Goal: Task Accomplishment & Management: Complete application form

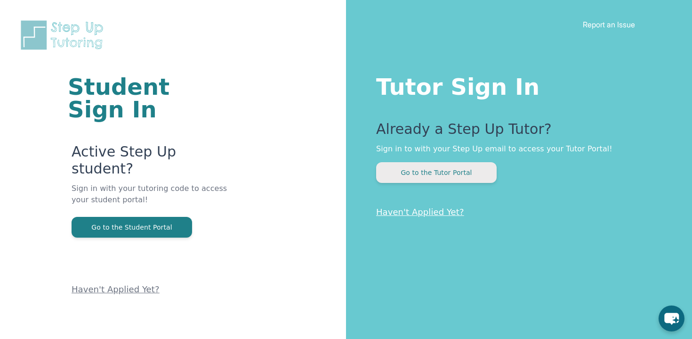
click at [470, 173] on button "Go to the Tutor Portal" at bounding box center [436, 172] width 121 height 21
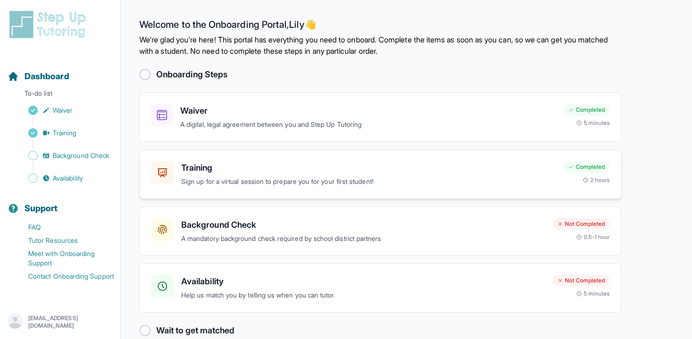
scroll to position [17, 0]
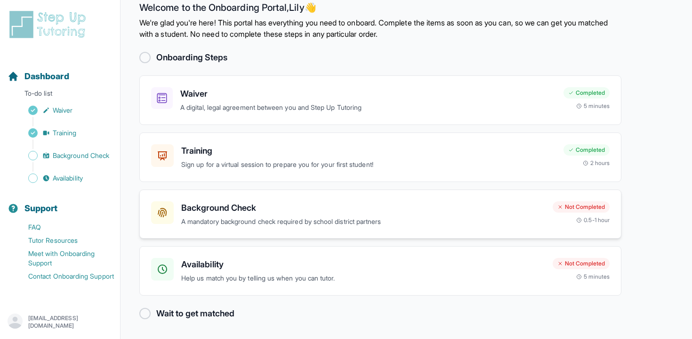
click at [216, 228] on div "Background Check A mandatory background check required by school district partn…" at bounding box center [380, 213] width 482 height 49
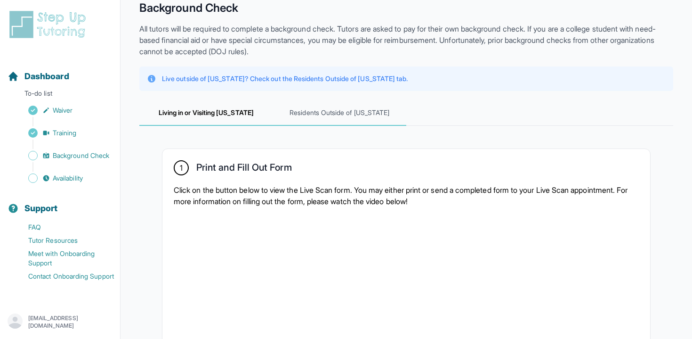
scroll to position [41, 0]
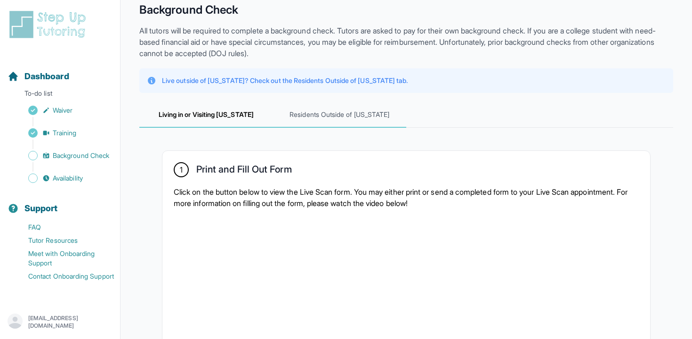
click at [340, 114] on span "Residents Outside of [US_STATE]" at bounding box center [340, 114] width 134 height 25
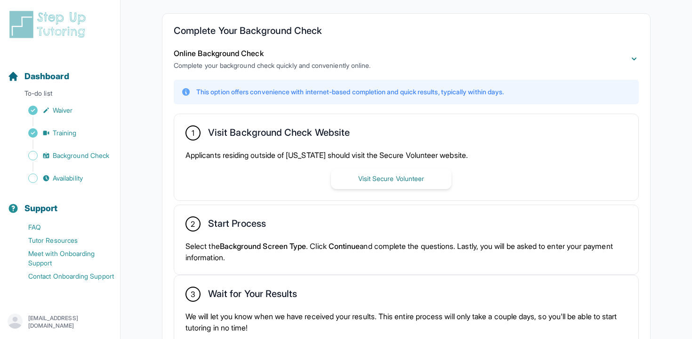
scroll to position [180, 0]
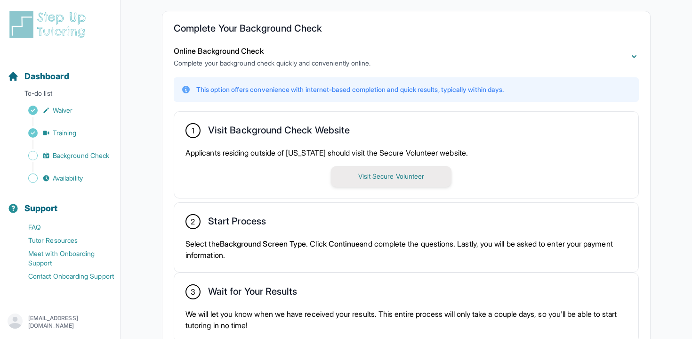
click at [383, 174] on button "Visit Secure Volunteer" at bounding box center [391, 176] width 121 height 21
